Goal: Transaction & Acquisition: Purchase product/service

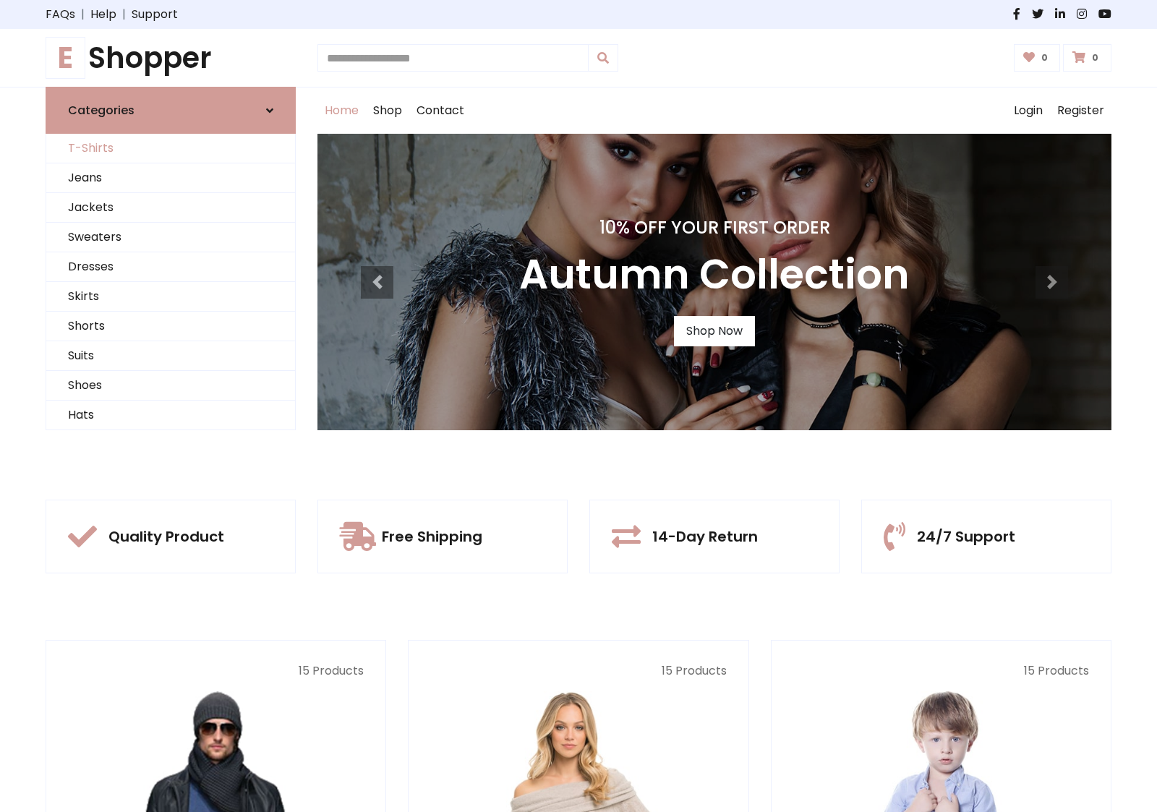
click at [171, 148] on link "T-Shirts" at bounding box center [170, 149] width 249 height 30
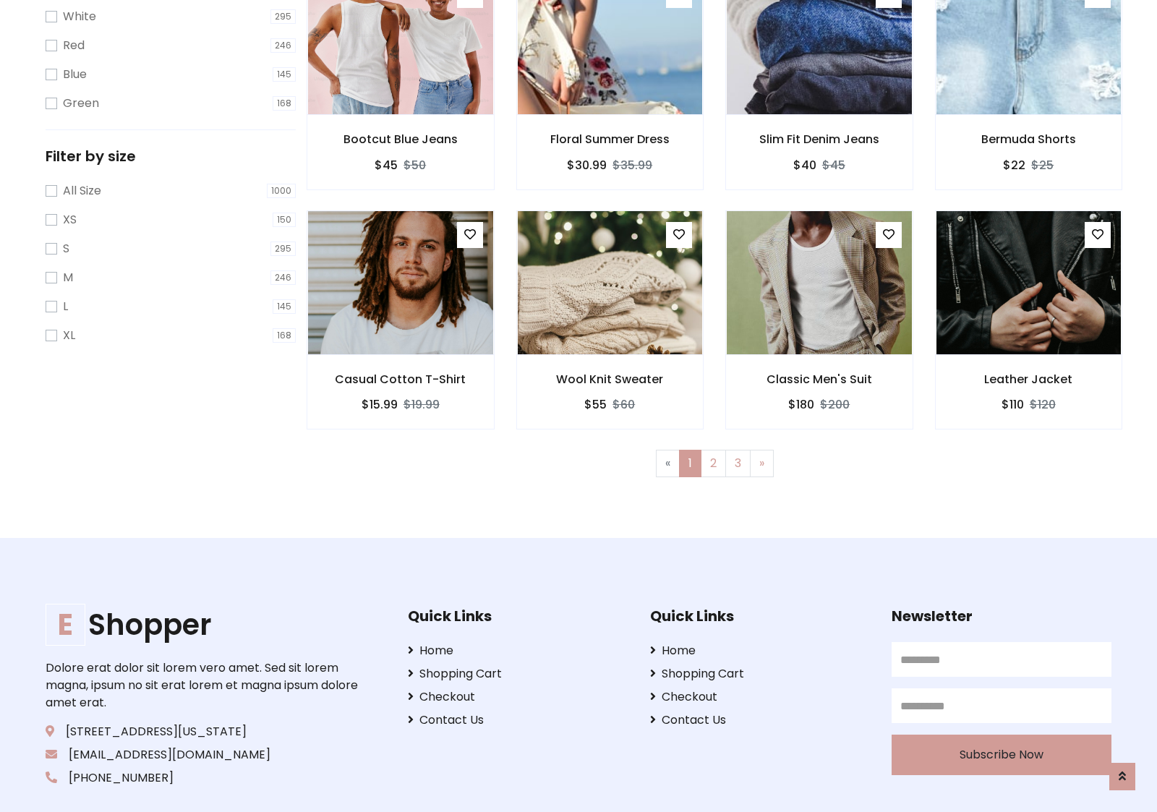
scroll to position [26, 0]
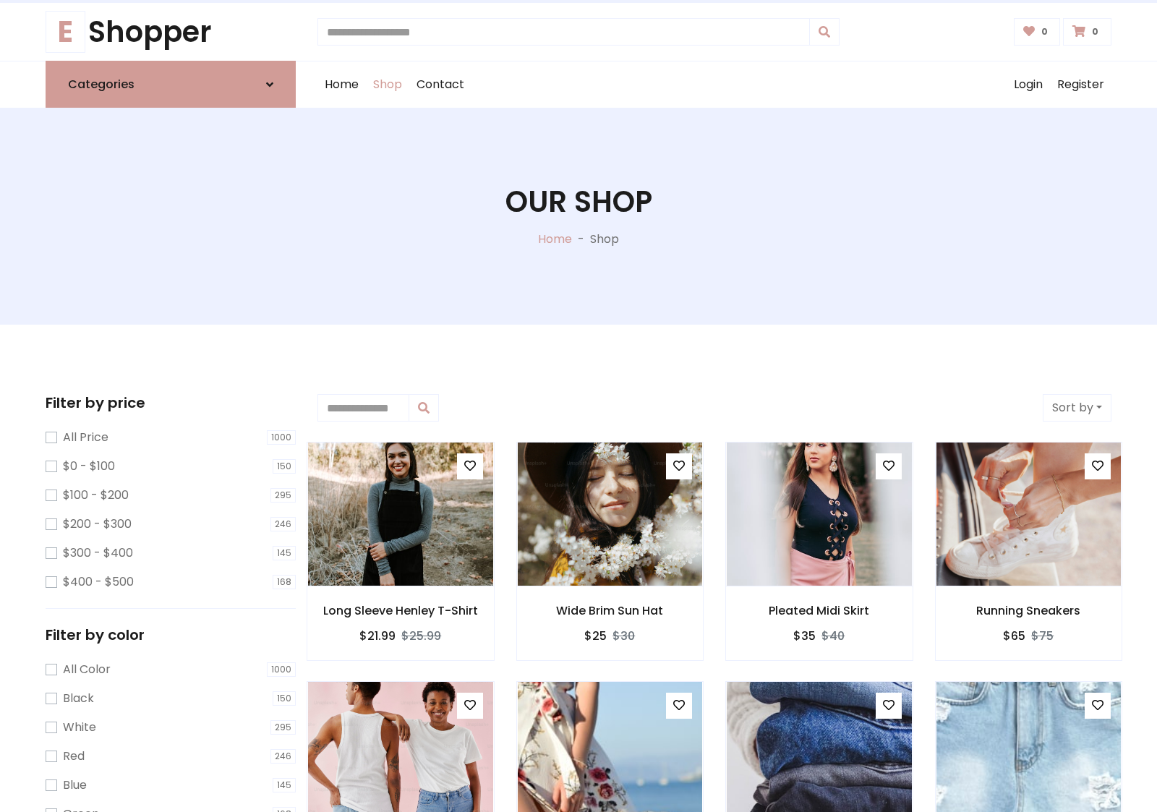
click at [578, 216] on h1 "Our Shop" at bounding box center [578, 201] width 147 height 35
click at [714, 85] on div "Home Shop Contact Log out Login Register" at bounding box center [714, 84] width 794 height 46
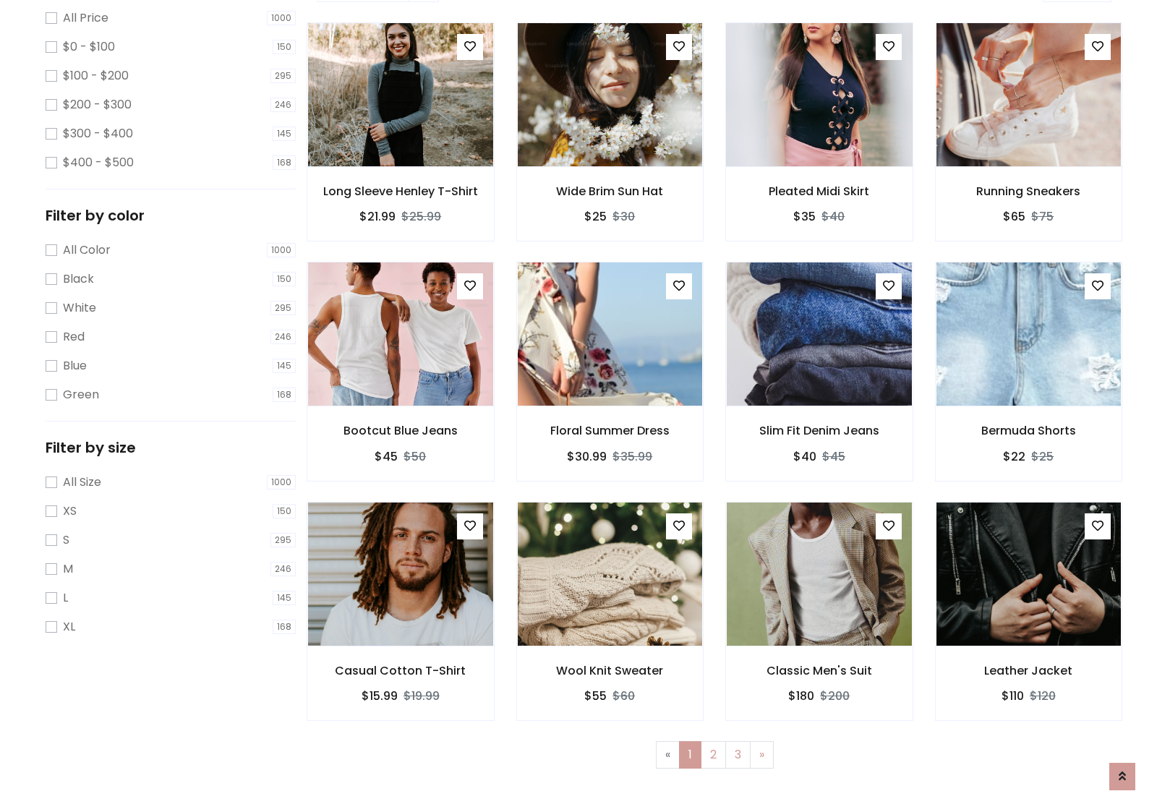
click at [818, 145] on img at bounding box center [819, 94] width 222 height 347
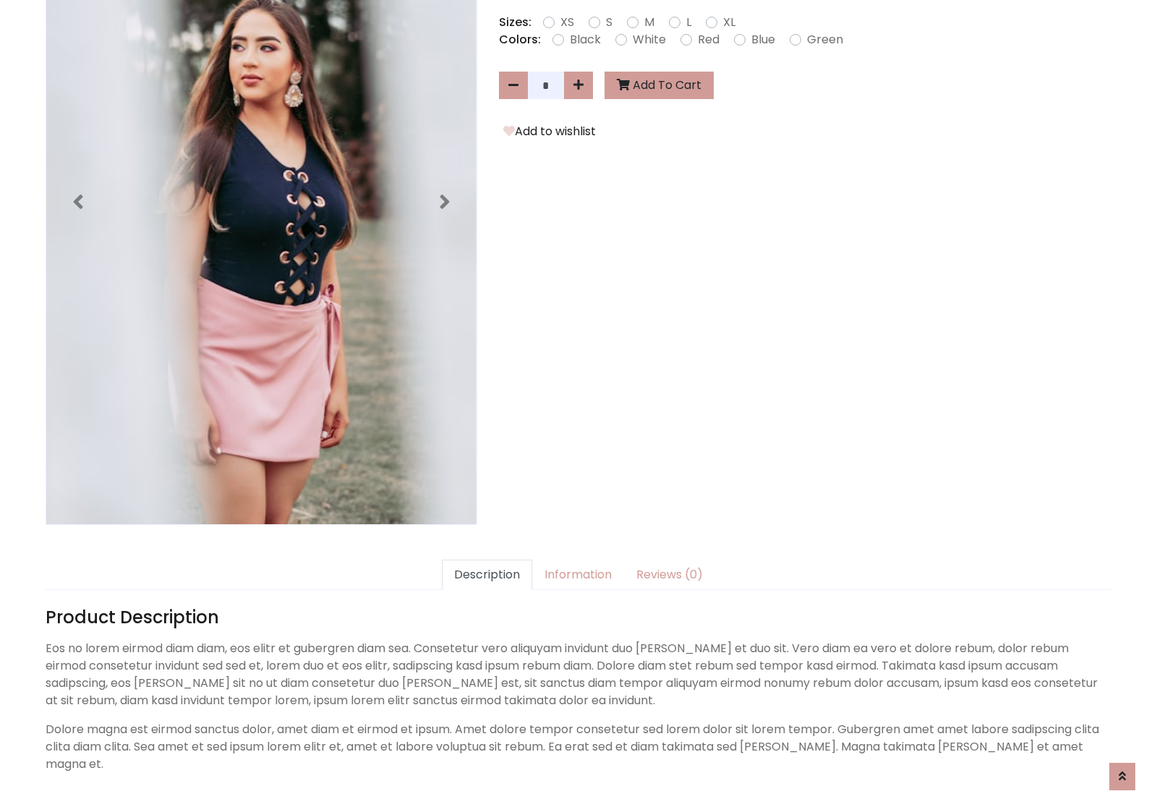
scroll to position [354, 0]
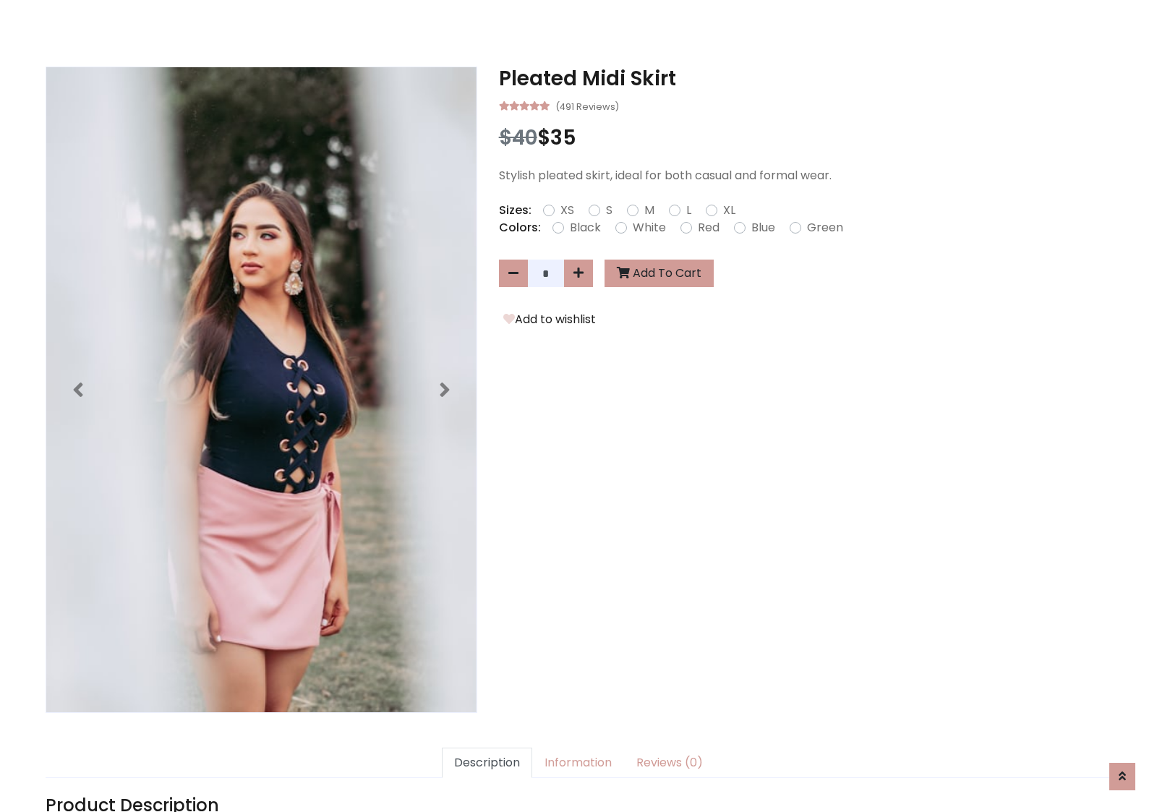
click at [805, 78] on h3 "Pleated Midi Skirt" at bounding box center [805, 79] width 612 height 25
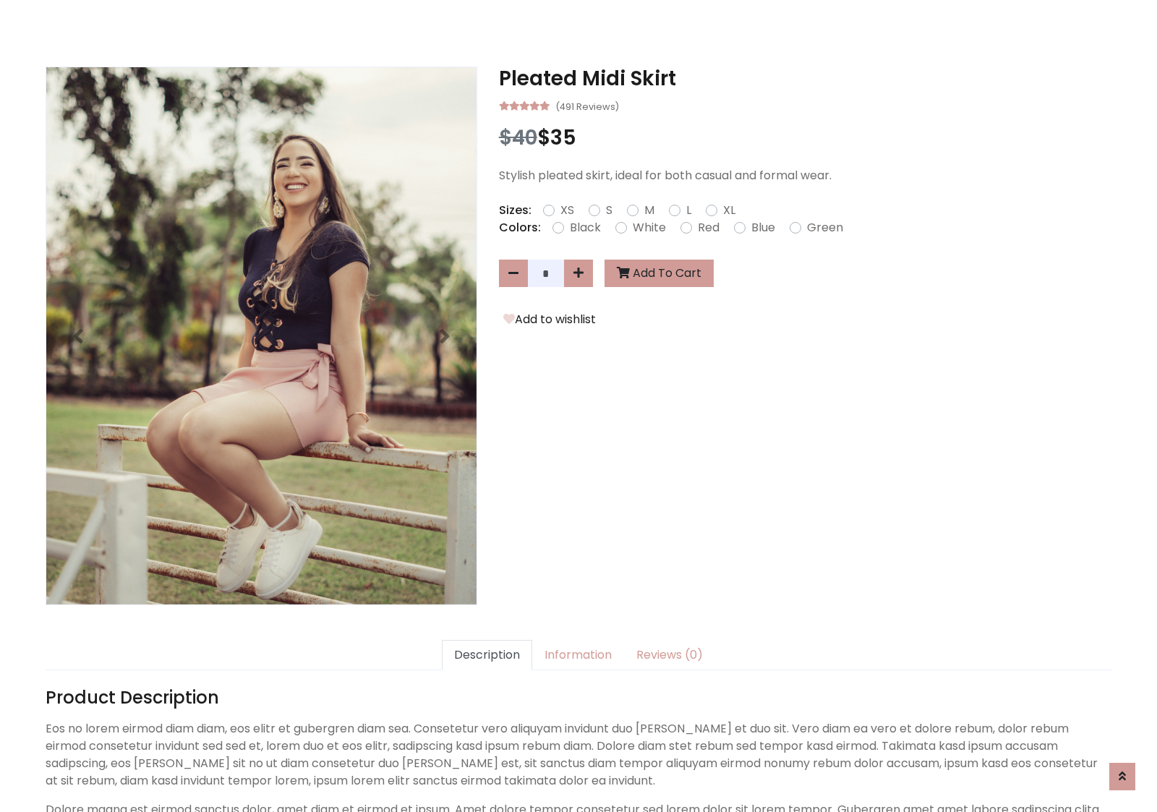
click at [805, 78] on h3 "Pleated Midi Skirt" at bounding box center [805, 79] width 612 height 25
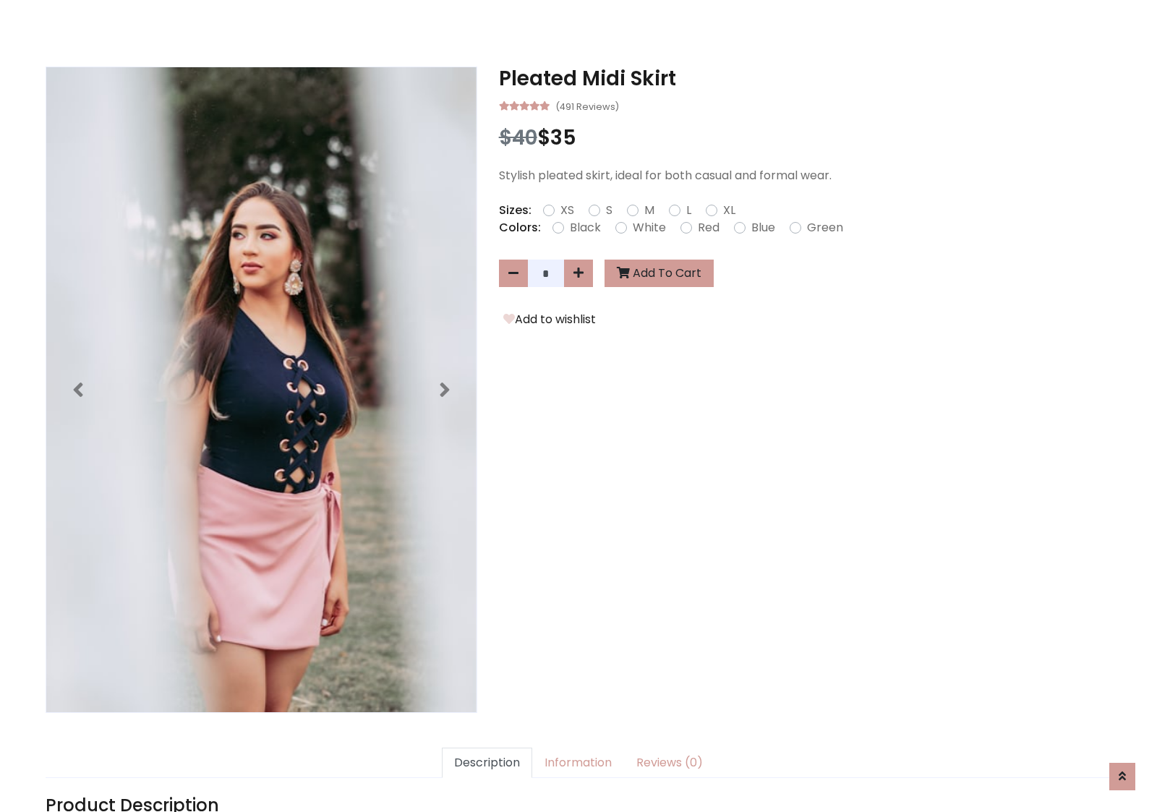
click at [805, 78] on h3 "Pleated Midi Skirt" at bounding box center [805, 79] width 612 height 25
